Goal: Task Accomplishment & Management: Manage account settings

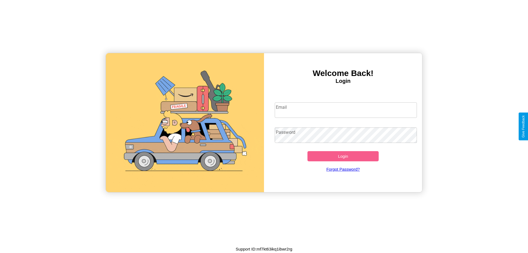
click at [346, 110] on input "Email" at bounding box center [346, 109] width 142 height 15
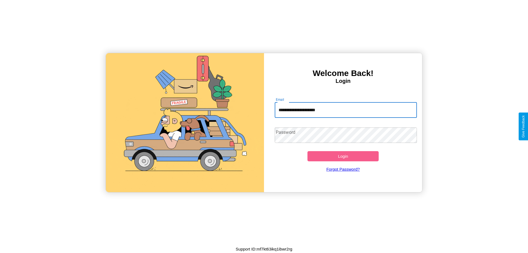
type input "**********"
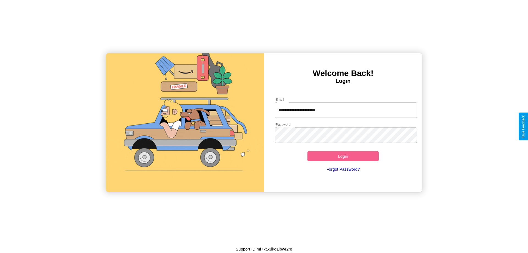
click at [343, 156] on button "Login" at bounding box center [343, 156] width 71 height 10
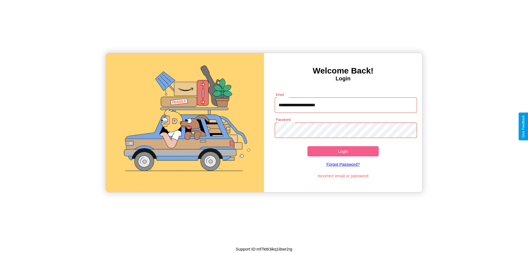
click at [343, 151] on button "Login" at bounding box center [343, 151] width 71 height 10
